Goal: Task Accomplishment & Management: Use online tool/utility

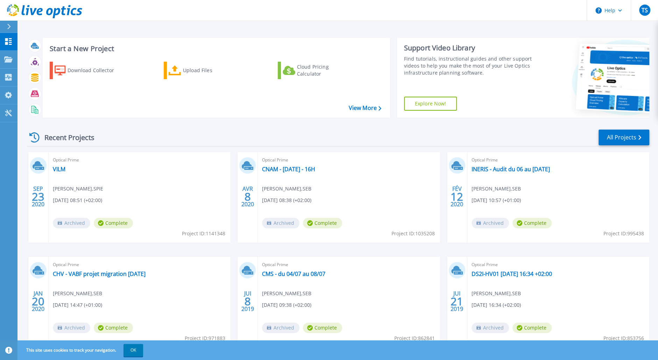
click at [227, 26] on div "Start a New Project Download Collector Upload Files Cloud Pricing Calculator Vi…" at bounding box center [337, 183] width 641 height 367
click at [93, 69] on div "Download Collector" at bounding box center [96, 70] width 56 height 14
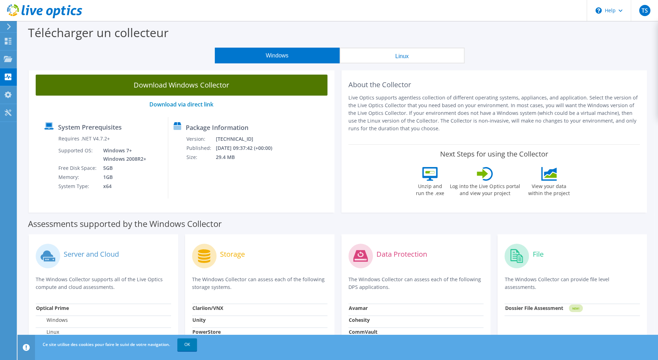
click at [250, 89] on link "Download Windows Collector" at bounding box center [182, 85] width 292 height 21
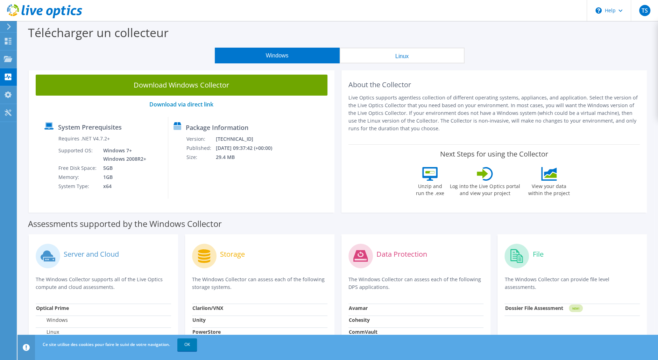
click at [636, 94] on p "Live Optics supports agentless collection of different operating systems, appli…" at bounding box center [494, 113] width 292 height 38
click at [27, 7] on icon at bounding box center [44, 11] width 75 height 14
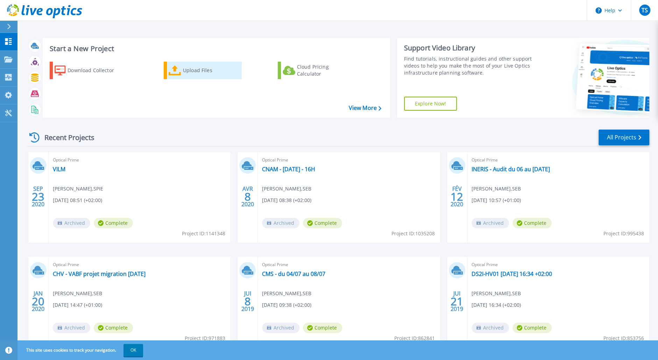
click at [182, 68] on link "Upload Files" at bounding box center [203, 70] width 78 height 17
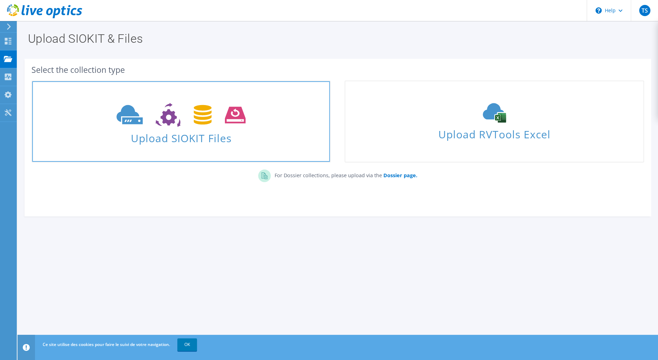
click at [209, 133] on span "Upload SIOKIT Files" at bounding box center [181, 135] width 298 height 15
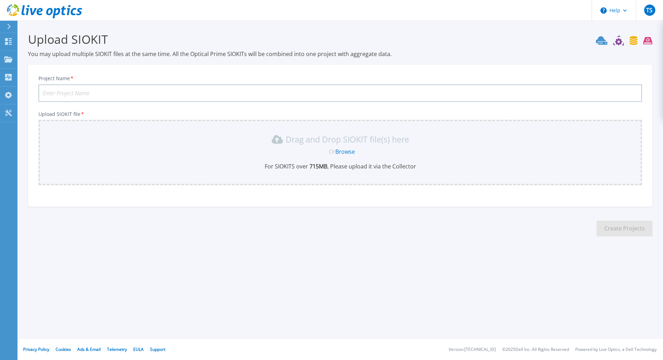
click at [147, 84] on div "Project Name *" at bounding box center [340, 88] width 604 height 27
click at [139, 93] on input "Project Name *" at bounding box center [340, 92] width 604 height 17
type input "EPS - PROD2"
click at [281, 168] on p "For SIOKITS over 715 MB , Please upload it via the Collector" at bounding box center [340, 166] width 595 height 8
click at [346, 149] on link "Browse" at bounding box center [346, 152] width 20 height 8
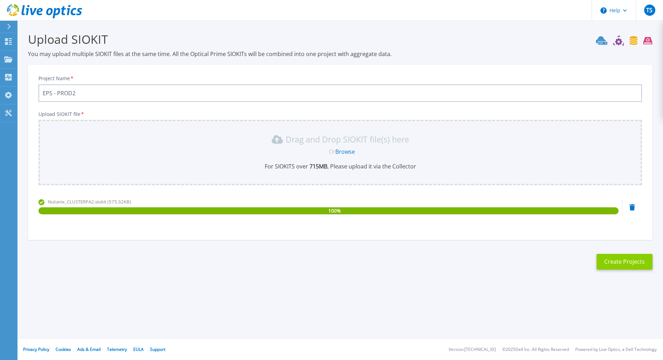
click at [616, 262] on button "Create Projects" at bounding box center [625, 262] width 56 height 16
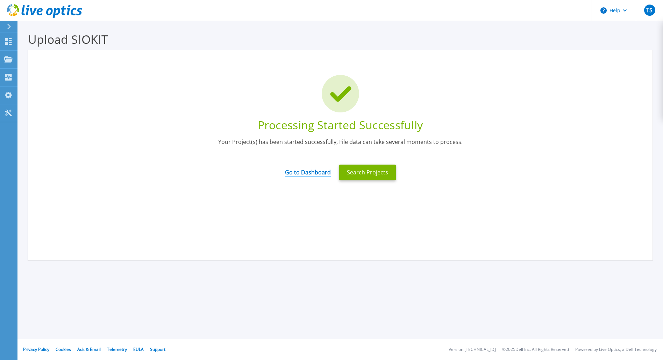
click at [304, 170] on link "Go to Dashboard" at bounding box center [308, 170] width 46 height 14
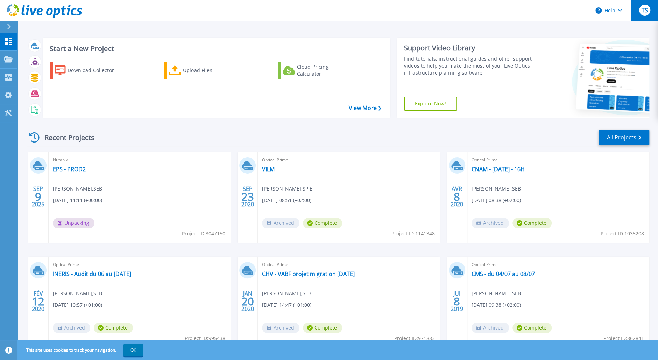
click at [646, 11] on span "TS" at bounding box center [644, 10] width 6 height 6
click at [432, 141] on div "Recent Projects All Projects" at bounding box center [338, 137] width 622 height 17
click at [144, 200] on div "Nutanix EPS - PROD2 Thomas schnell , SEB 09/09/2025, 11:11 (+00:00) Unpacking P…" at bounding box center [140, 197] width 182 height 91
click at [621, 139] on link "All Projects" at bounding box center [624, 137] width 51 height 16
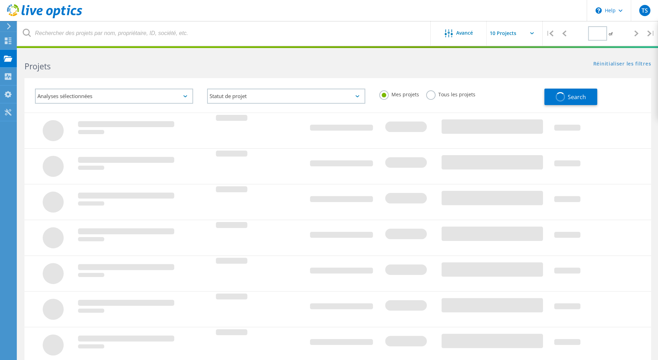
type input "1"
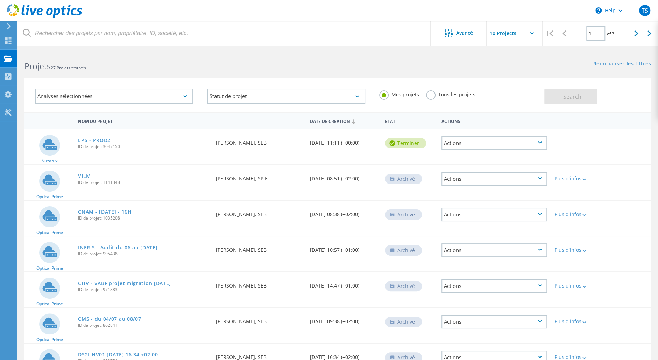
click at [97, 140] on link "EPS - PROD2" at bounding box center [94, 140] width 33 height 5
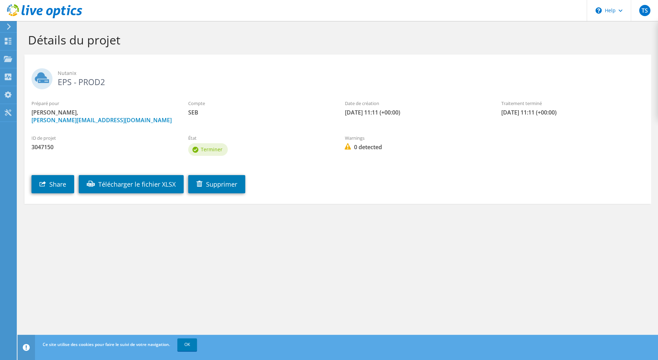
click at [157, 253] on div "Détails du projet Nutanix EPS - PROD2 Préparé pour [PERSON_NAME], [PERSON_NAME]…" at bounding box center [337, 190] width 641 height 339
click at [25, 8] on icon at bounding box center [44, 11] width 75 height 14
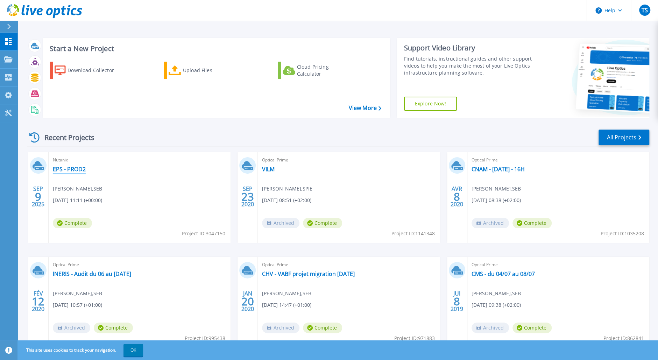
click at [71, 169] on link "EPS - PROD2" at bounding box center [69, 168] width 33 height 7
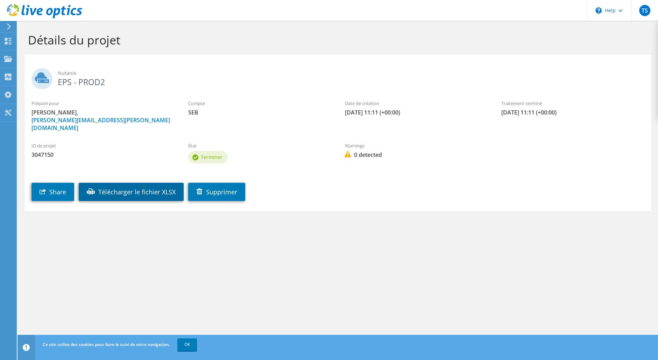
click at [138, 186] on link "Télécharger le fichier XLSX" at bounding box center [131, 192] width 105 height 18
